Goal: Task Accomplishment & Management: Use online tool/utility

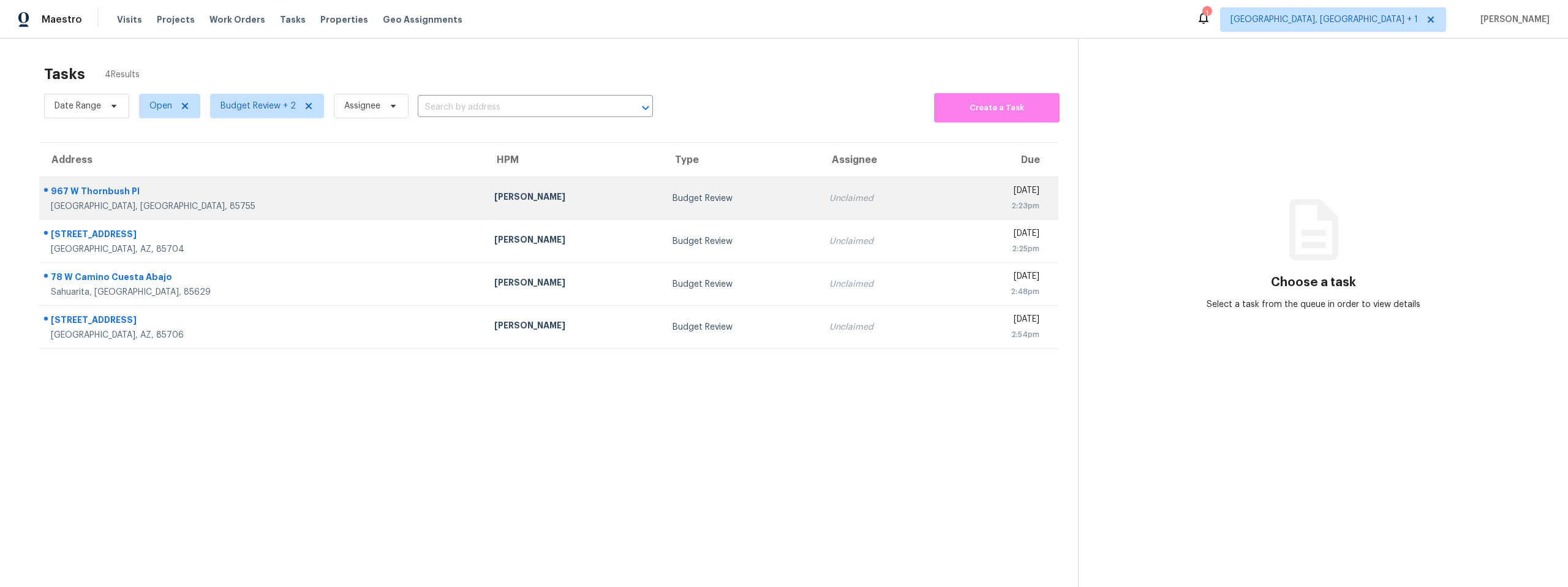
click at [115, 194] on div "967 W Thornbush Pl" at bounding box center [262, 192] width 424 height 15
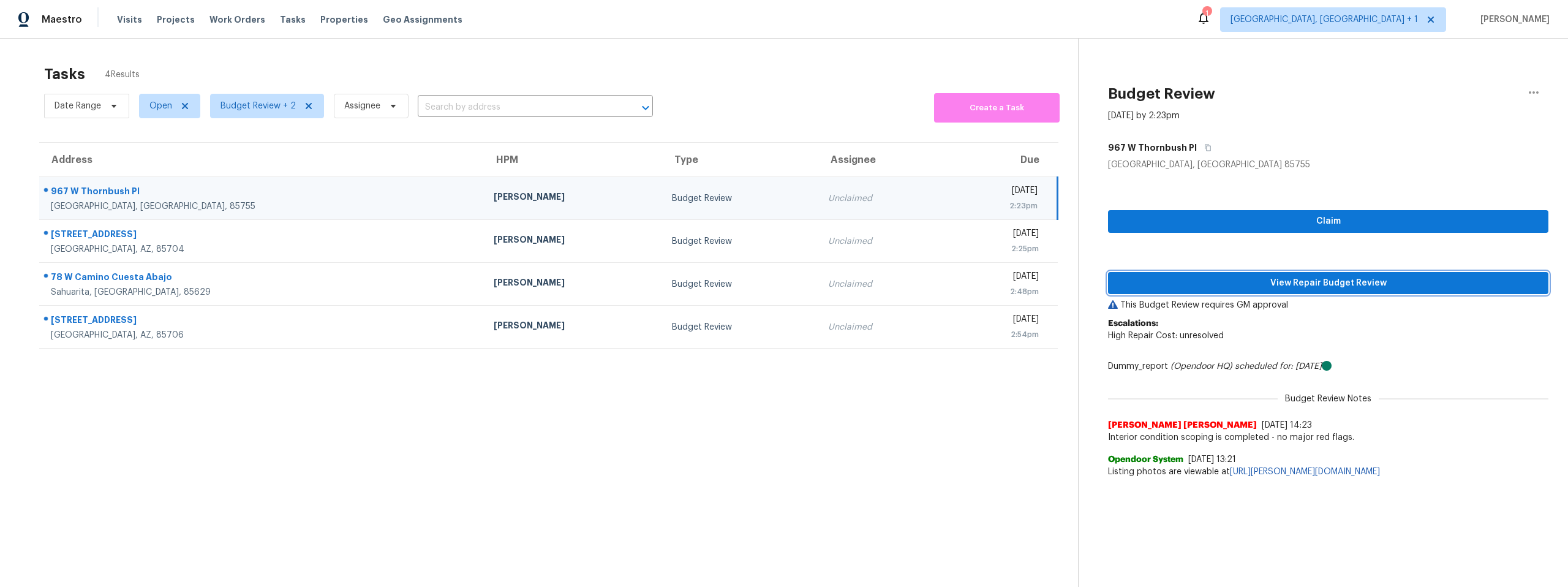
click at [1281, 279] on span "View Repair Budget Review" at bounding box center [1328, 284] width 421 height 15
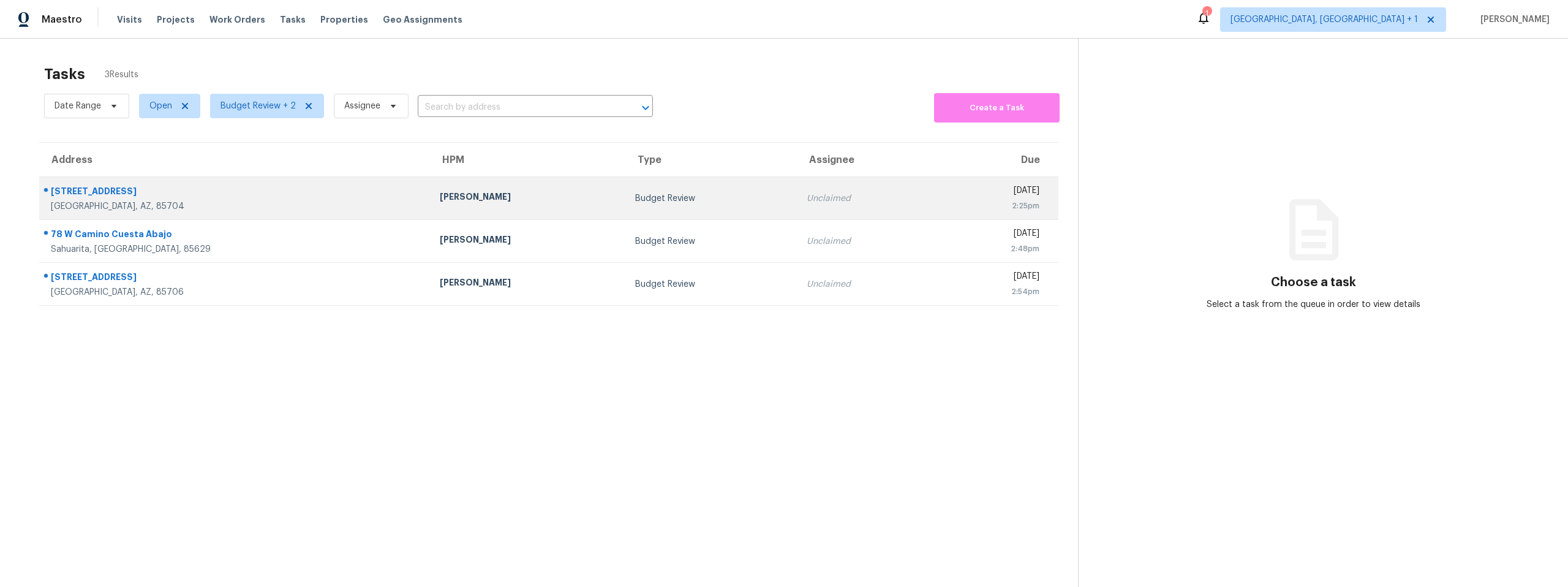
click at [141, 190] on div "8255 N Oracle Rd Apt 207" at bounding box center [236, 192] width 369 height 15
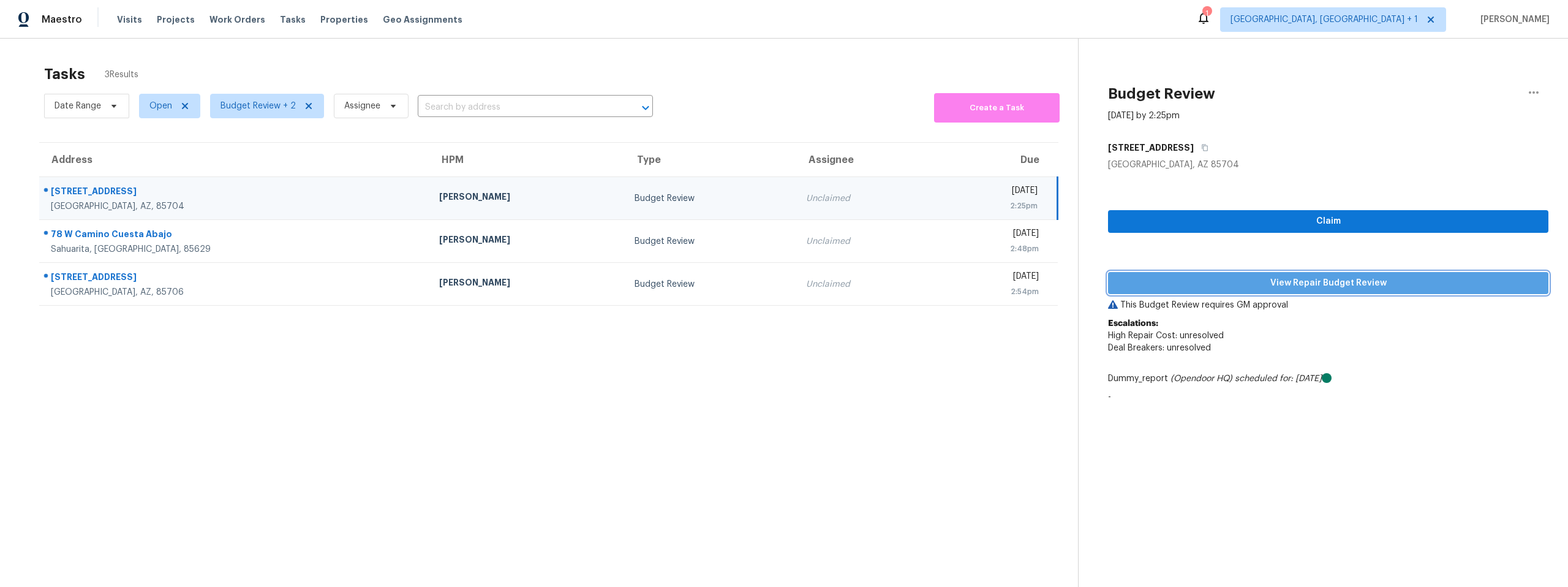
click at [1369, 284] on span "View Repair Budget Review" at bounding box center [1328, 284] width 421 height 15
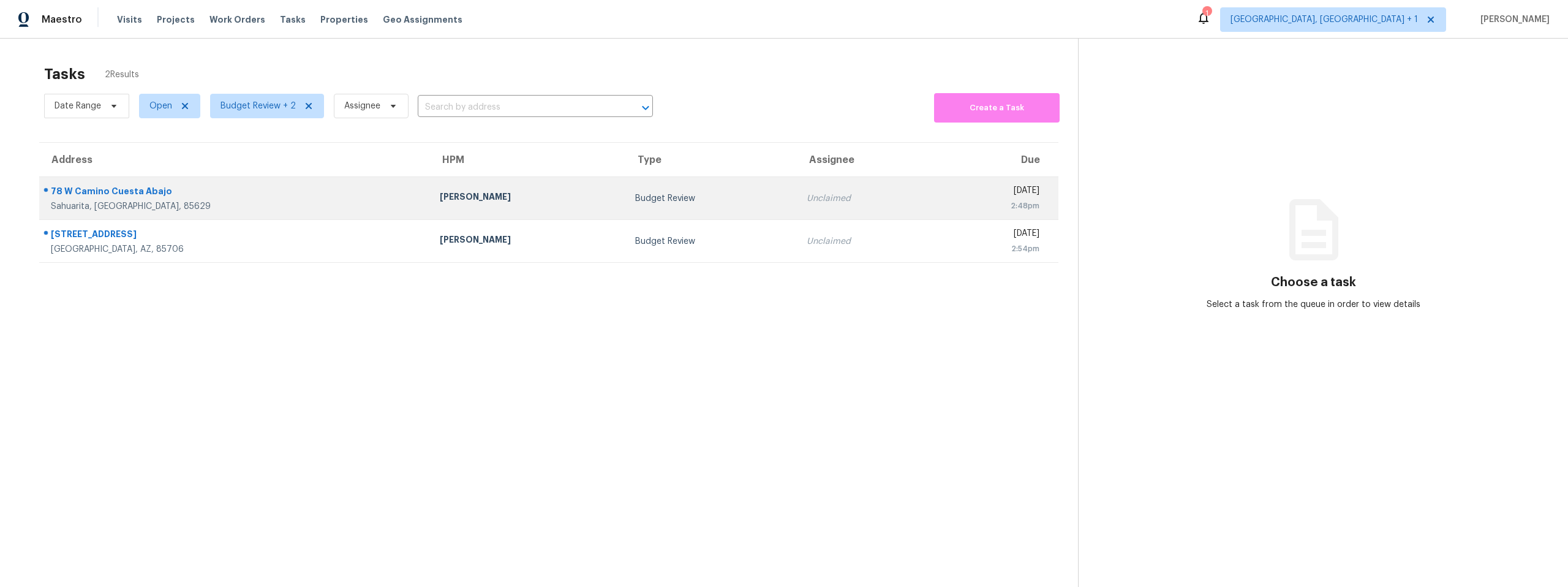
click at [131, 192] on div "78 W Camino Cuesta Abajo" at bounding box center [236, 192] width 369 height 15
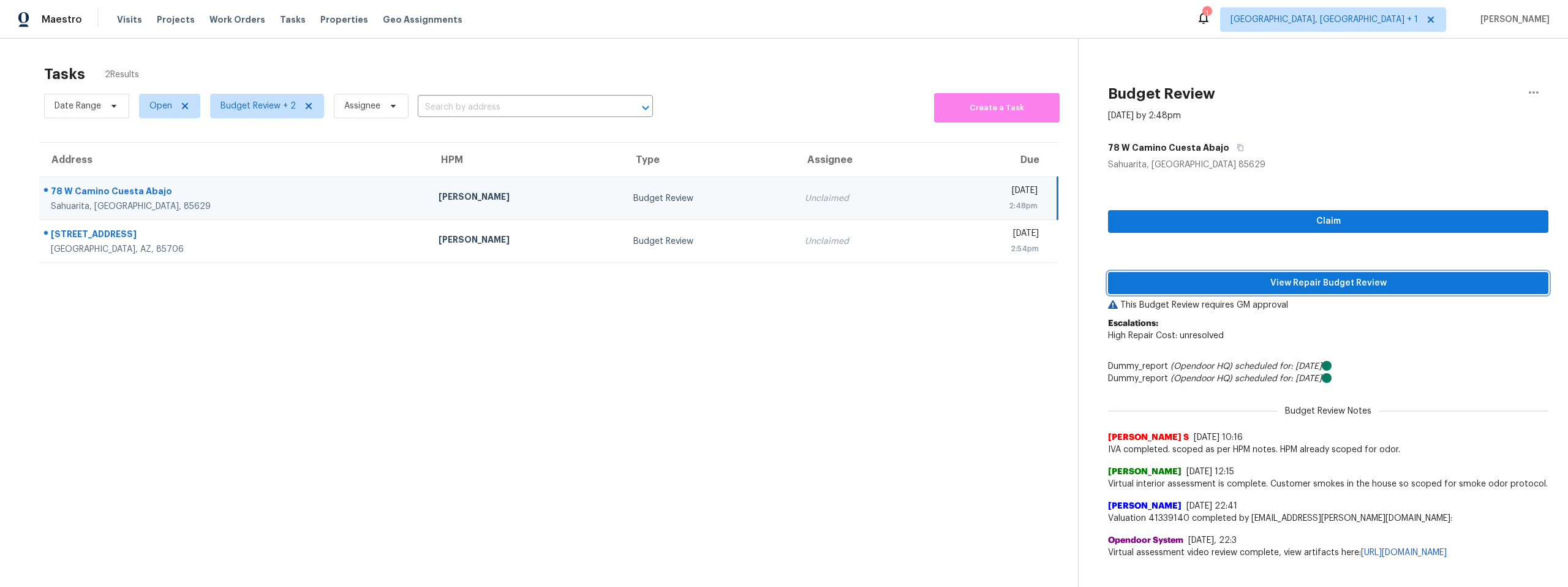
click at [1276, 277] on span "View Repair Budget Review" at bounding box center [1328, 284] width 421 height 15
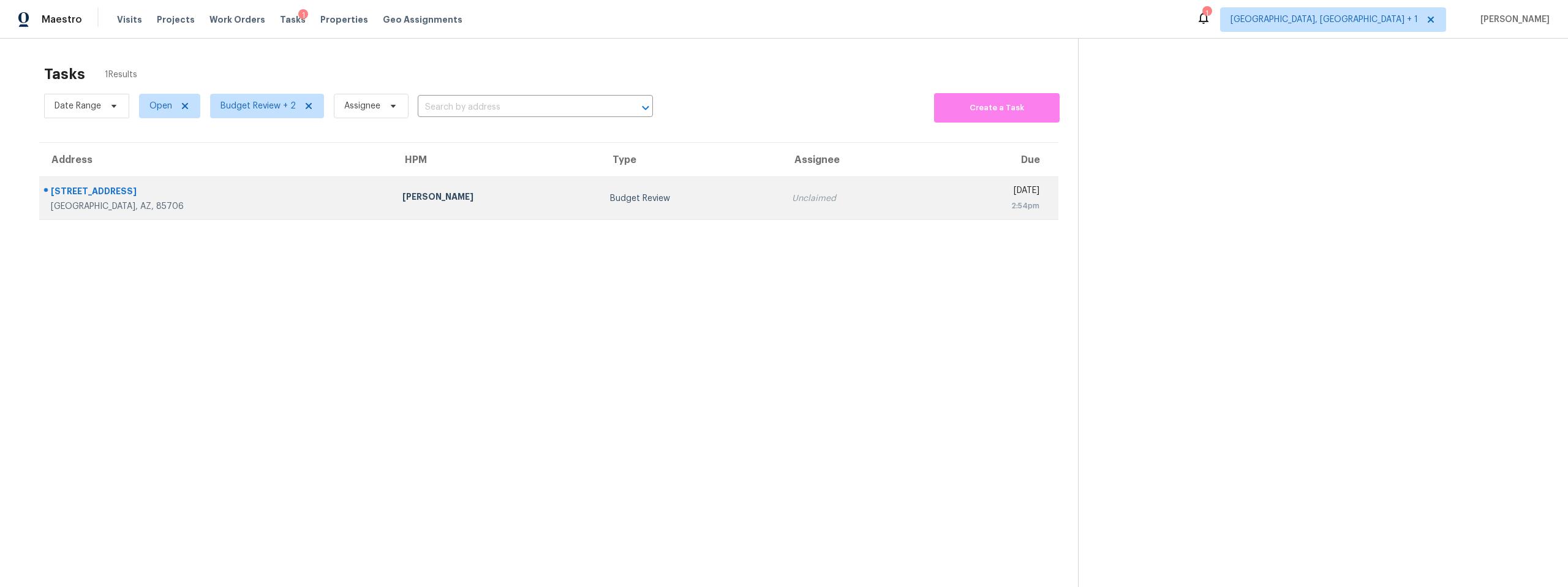
click at [208, 188] on div "5051 E Wash Overlook Dr" at bounding box center [217, 192] width 332 height 15
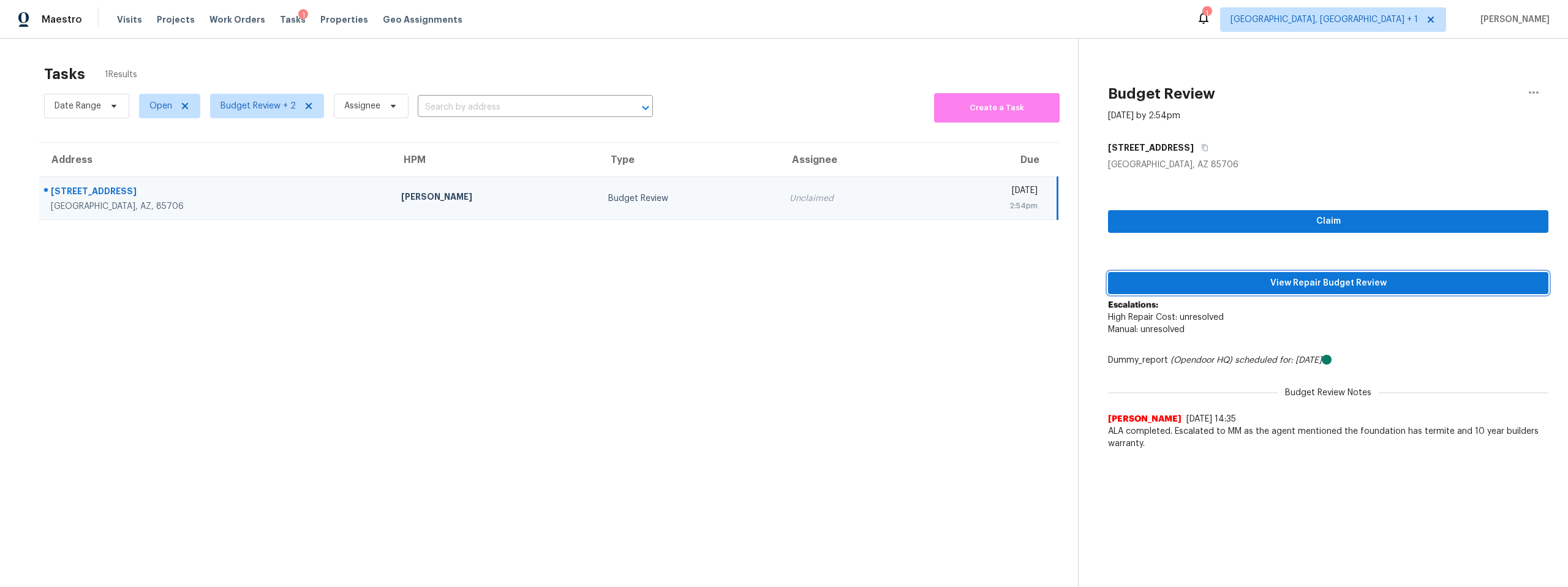
click at [1223, 279] on span "View Repair Budget Review" at bounding box center [1328, 284] width 421 height 15
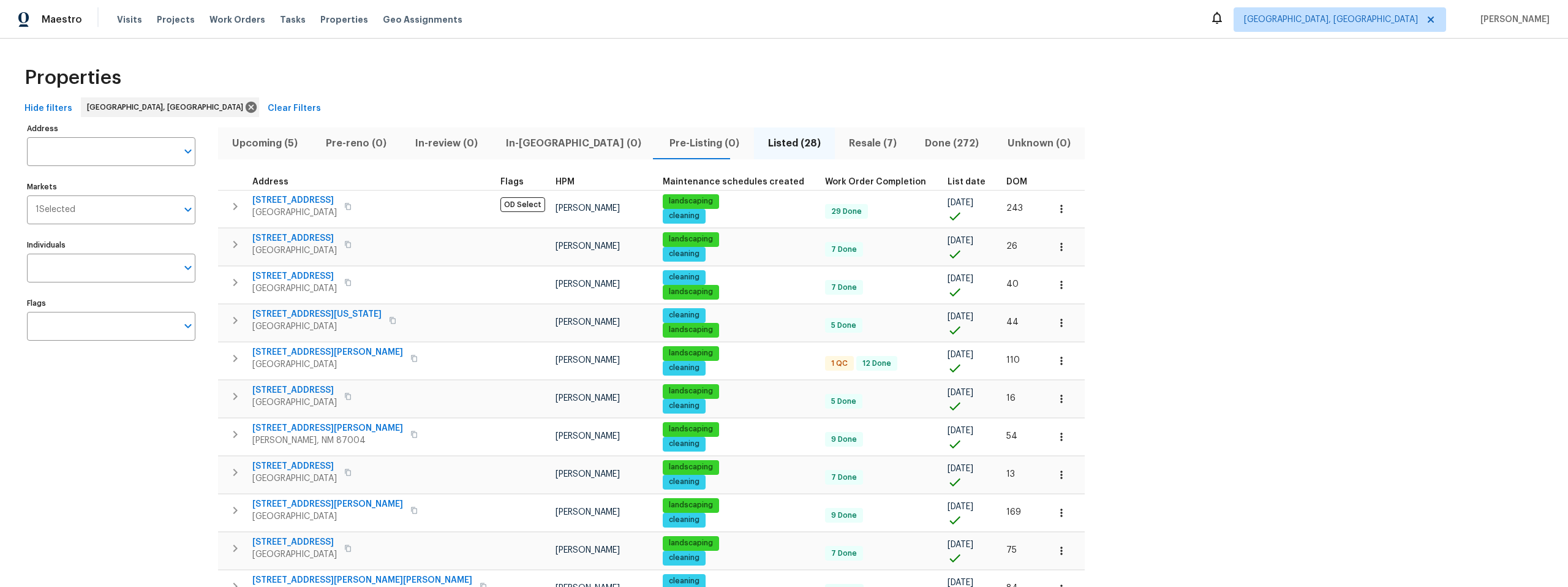
click at [761, 140] on span "Listed (28)" at bounding box center [794, 143] width 66 height 17
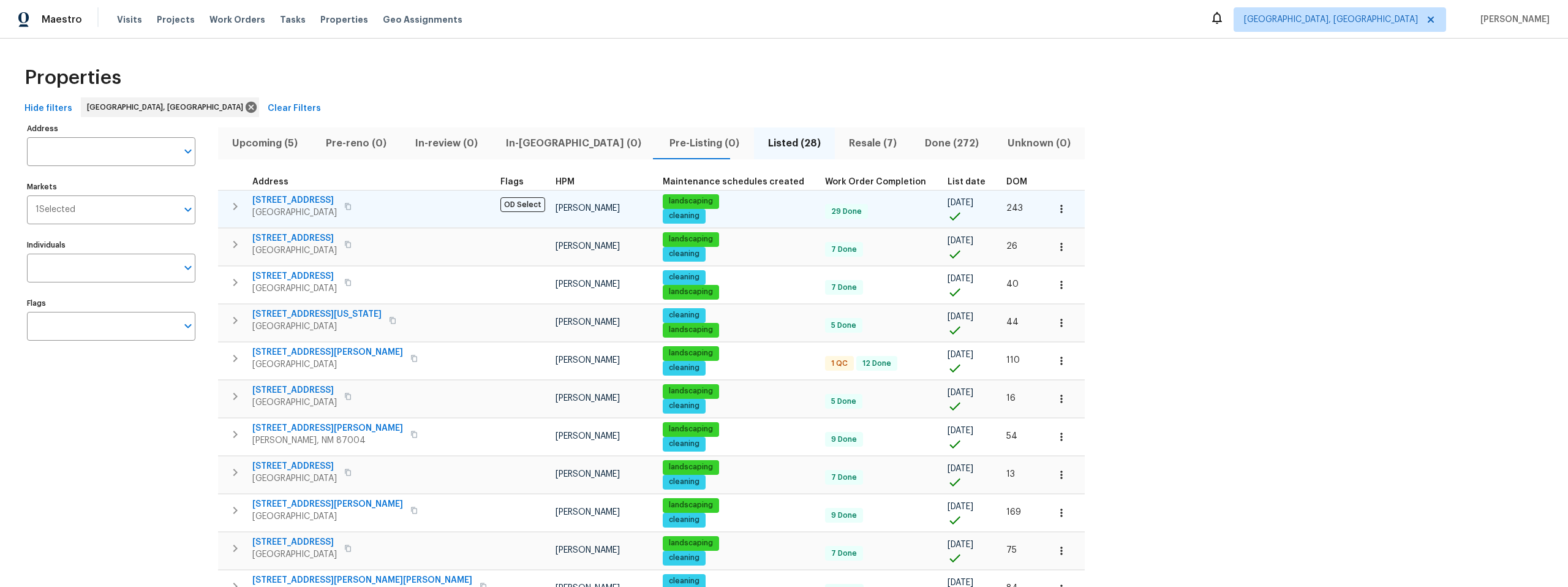
click at [299, 197] on span "437 El Llano Ln NW" at bounding box center [294, 200] width 85 height 12
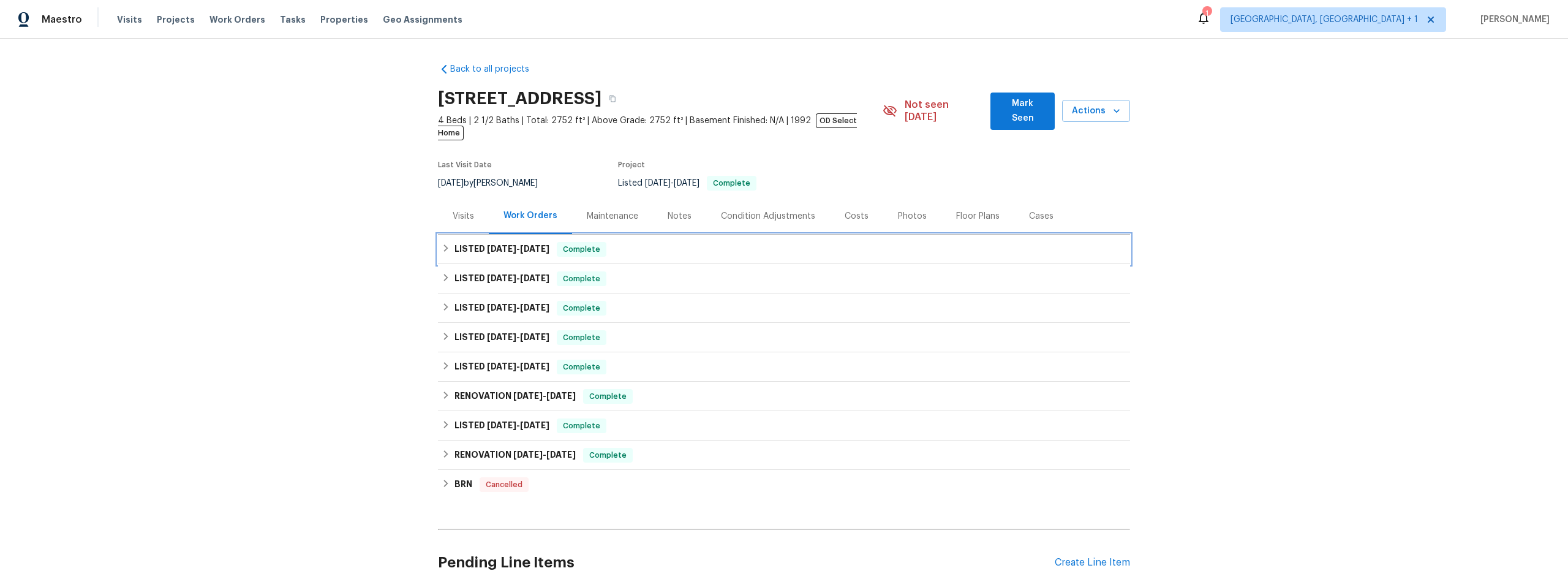
click at [445, 244] on icon at bounding box center [445, 248] width 8 height 8
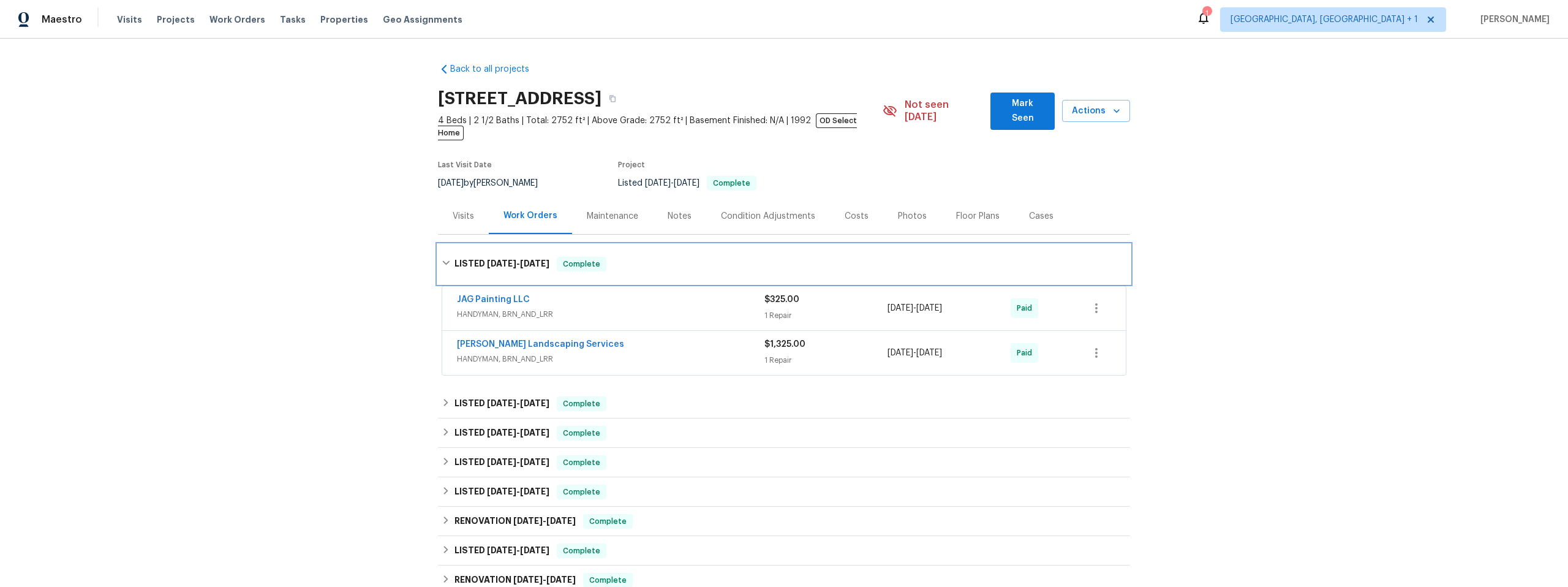
click at [441, 259] on icon at bounding box center [445, 263] width 8 height 8
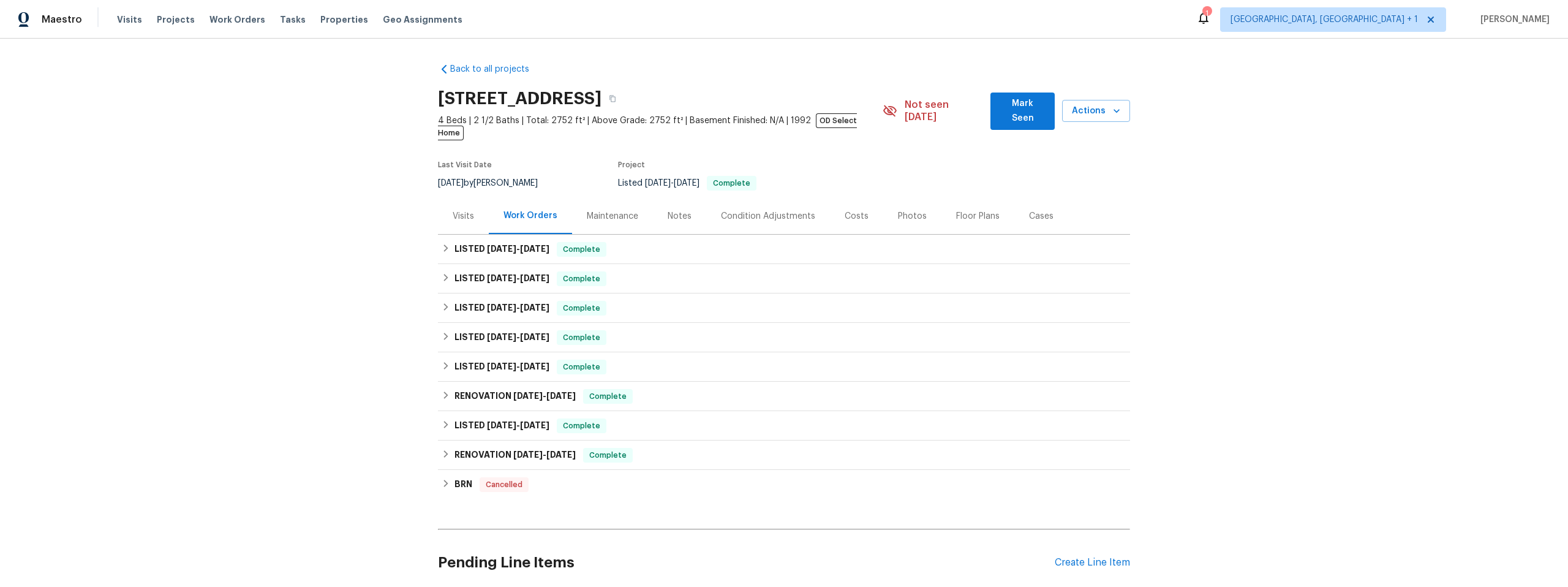
click at [676, 198] on div "Notes" at bounding box center [680, 216] width 53 height 36
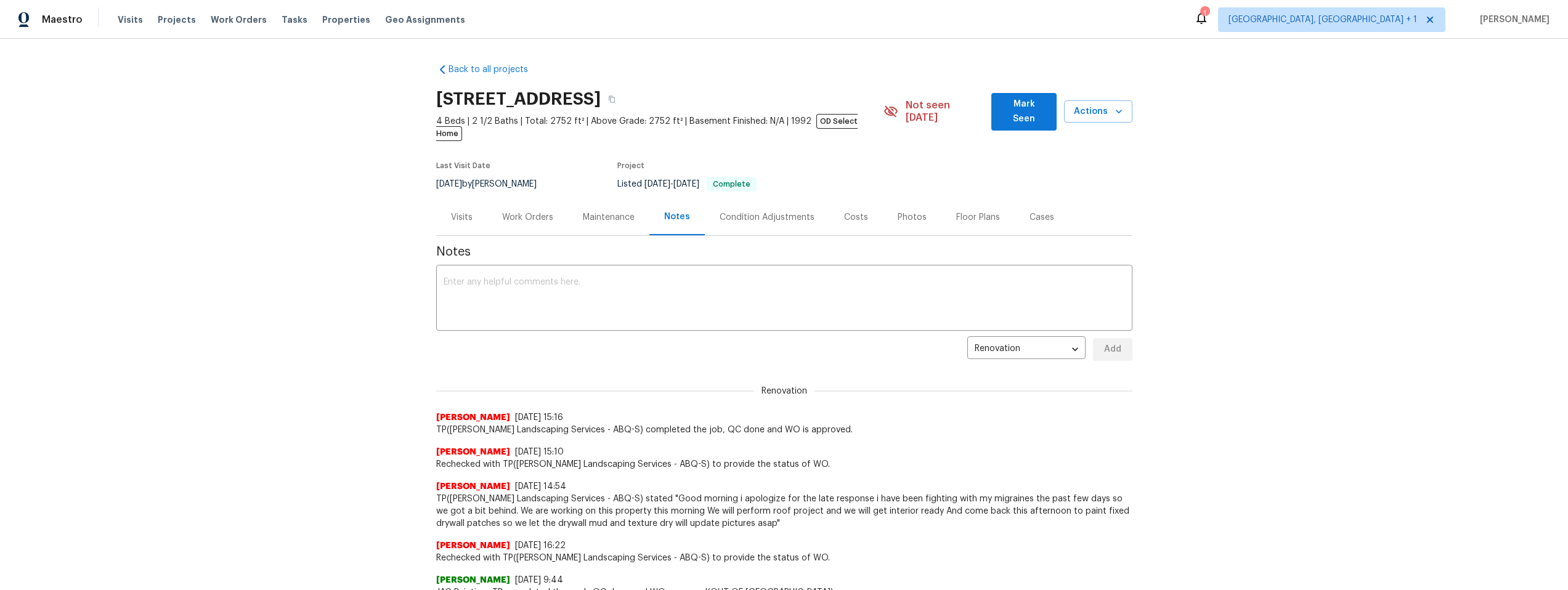
click at [604, 211] on div "Maintenance" at bounding box center [609, 217] width 52 height 12
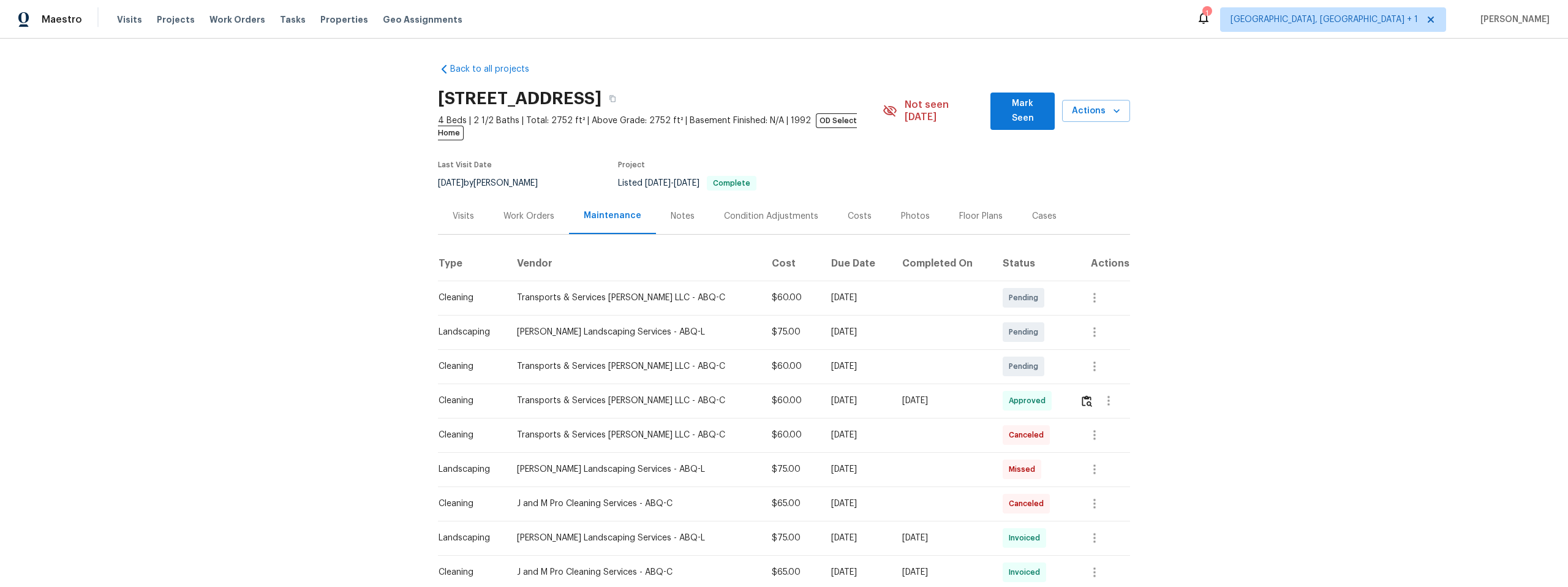
click at [446, 204] on div "Visits" at bounding box center [464, 216] width 51 height 36
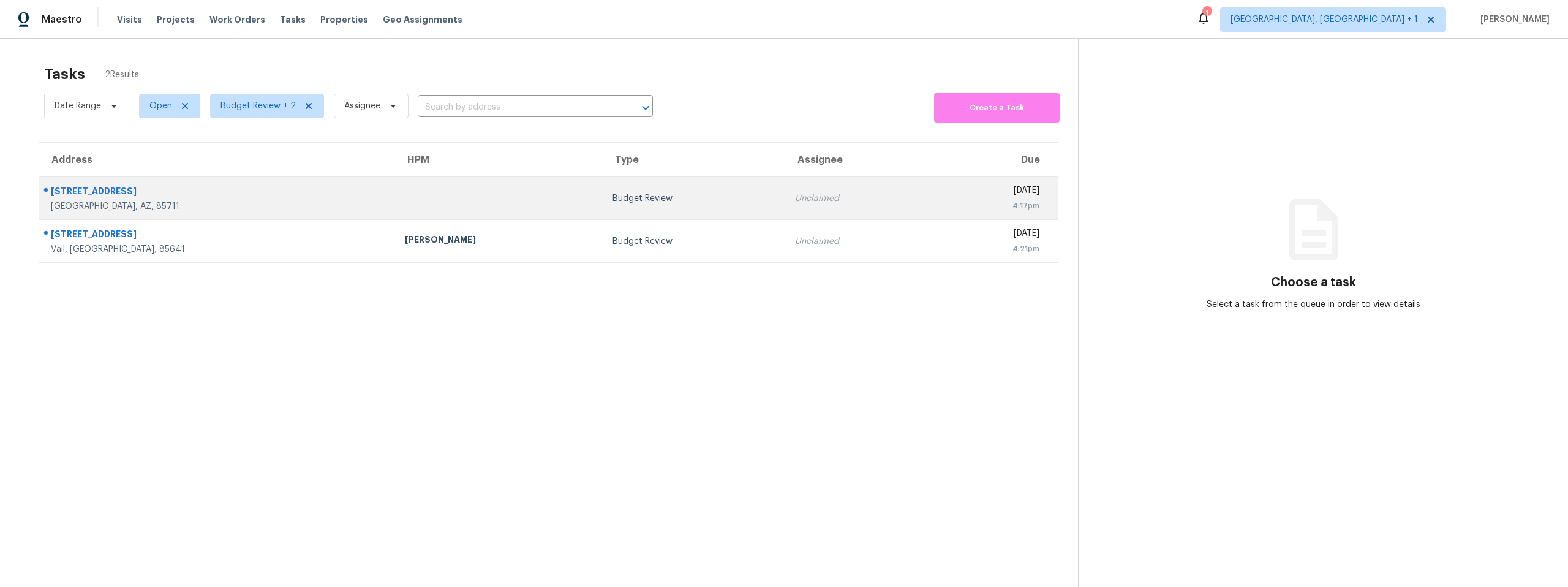
click at [196, 179] on td "1534 S Columbus Blvd Apt 8 Tucson, AZ, 85711" at bounding box center [217, 198] width 356 height 43
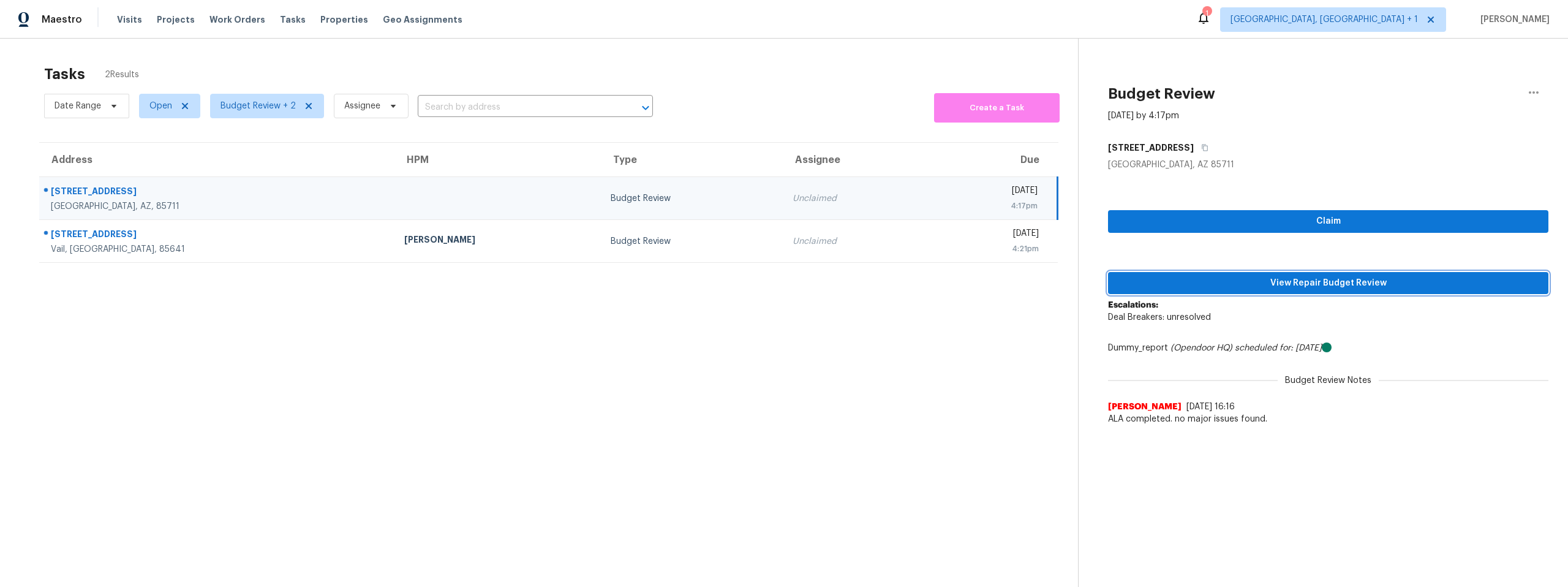
click at [1229, 278] on span "View Repair Budget Review" at bounding box center [1328, 284] width 421 height 15
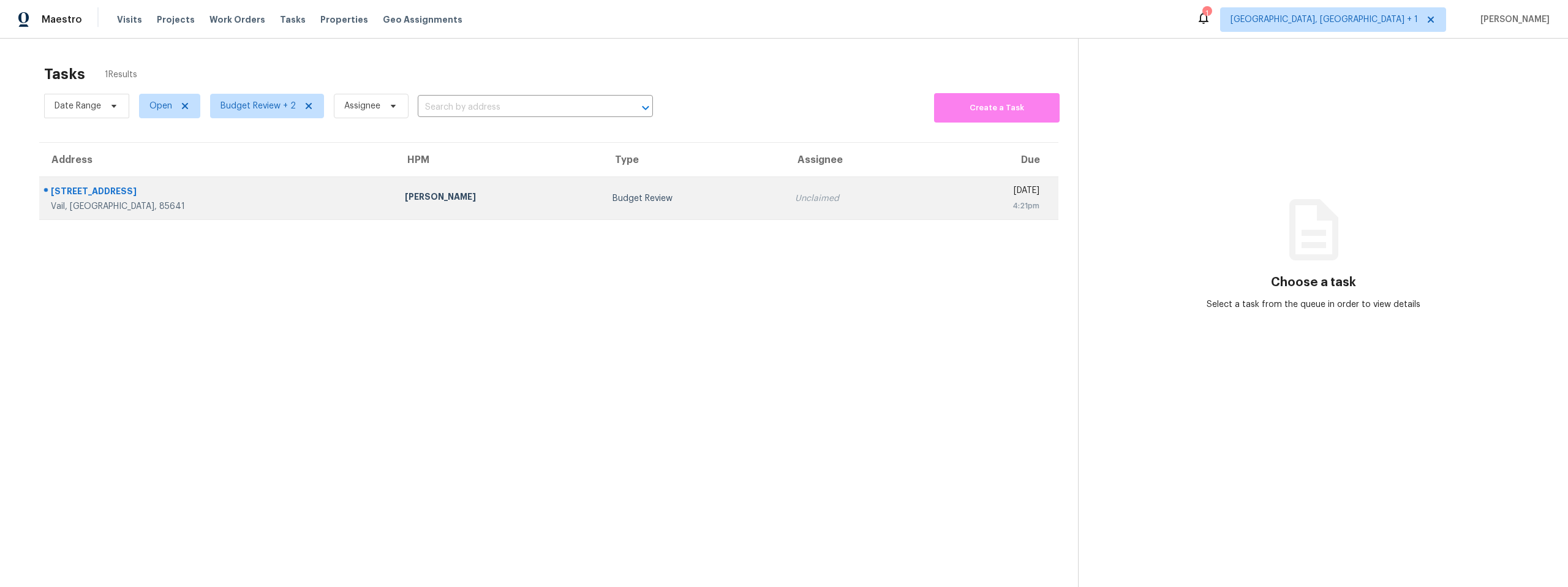
click at [613, 195] on div "Budget Review" at bounding box center [694, 198] width 163 height 12
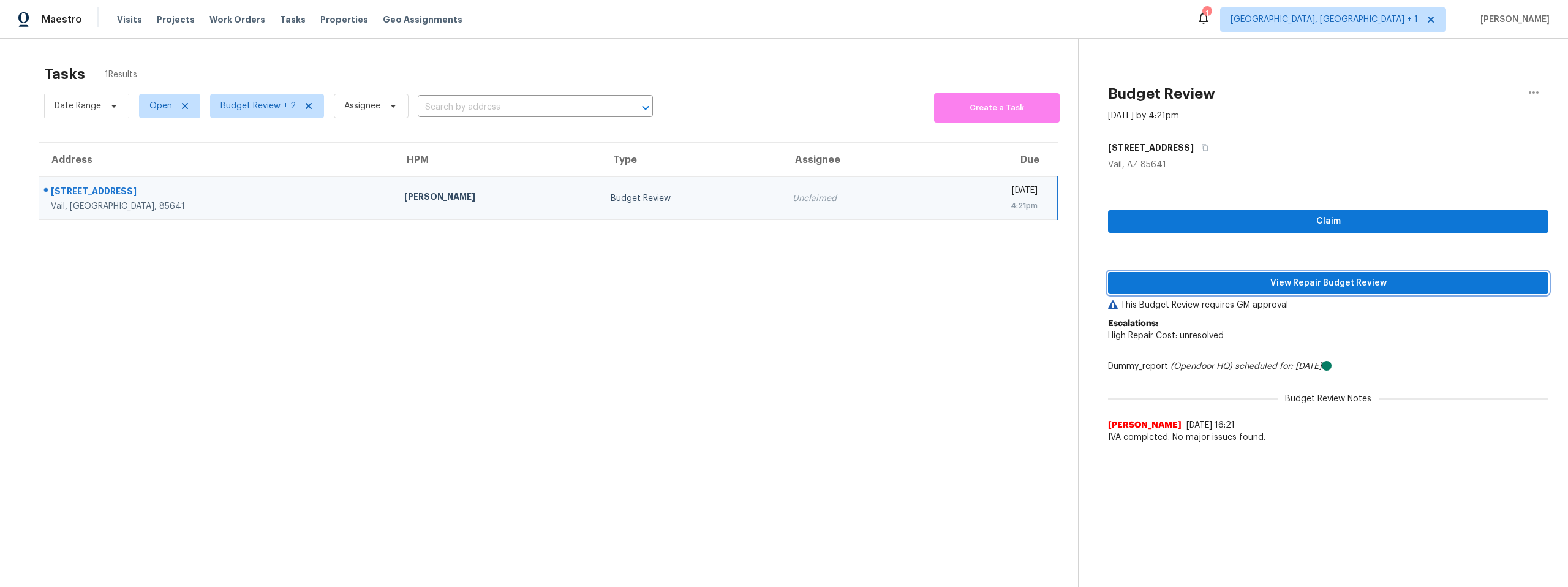
click at [1350, 286] on span "View Repair Budget Review" at bounding box center [1328, 284] width 421 height 15
